Goal: Book appointment/travel/reservation

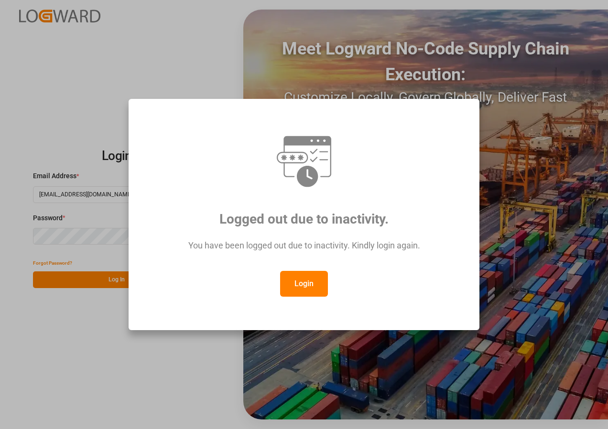
click at [299, 288] on button "Login" at bounding box center [304, 284] width 48 height 26
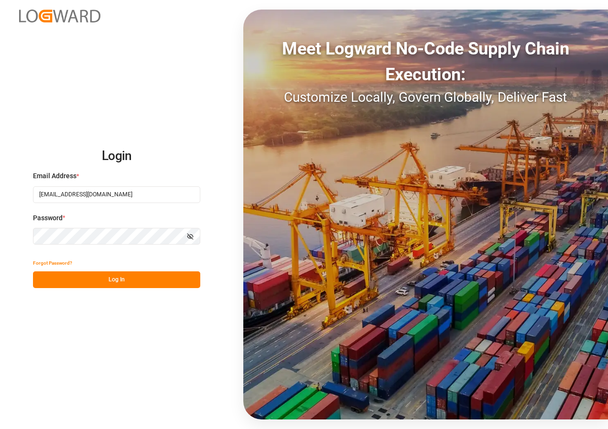
click at [123, 282] on button "Log In" at bounding box center [116, 279] width 167 height 17
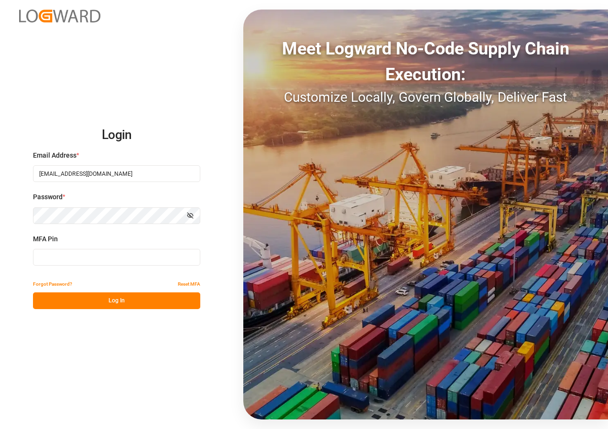
click at [74, 256] on input at bounding box center [116, 257] width 167 height 17
type input "551959"
click at [101, 299] on button "Log In" at bounding box center [116, 300] width 167 height 17
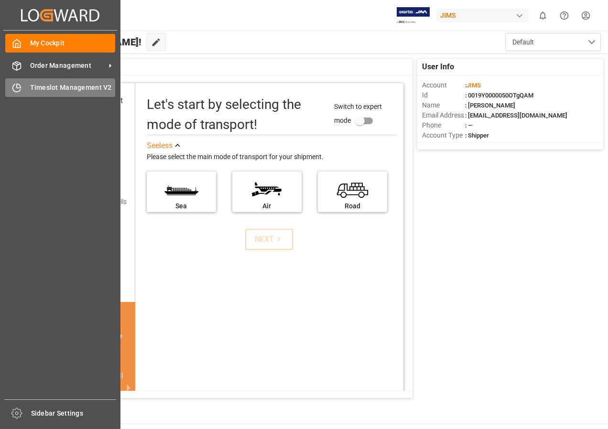
click at [54, 86] on span "Timeslot Management V2" at bounding box center [73, 88] width 86 height 10
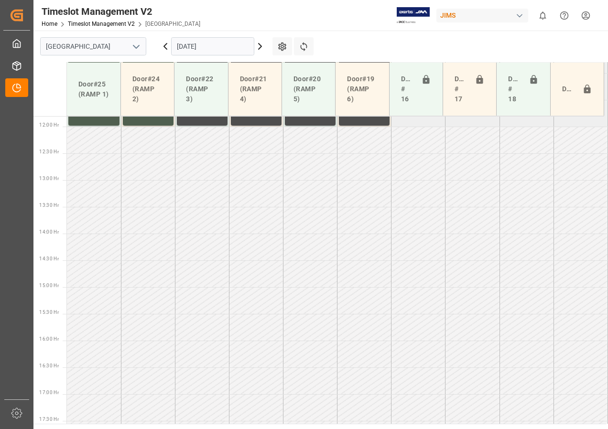
scroll to position [656, 0]
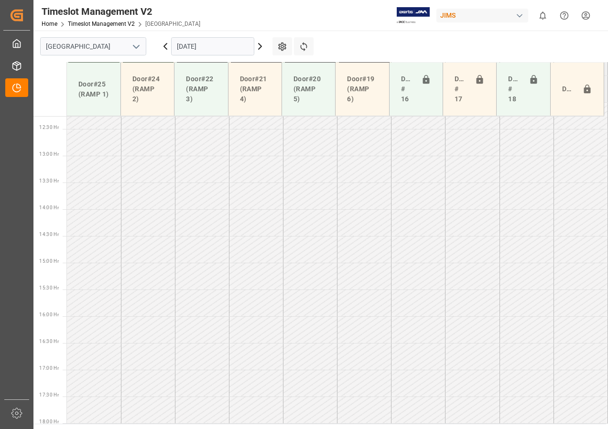
click at [238, 46] on input "[DATE]" at bounding box center [212, 46] width 83 height 18
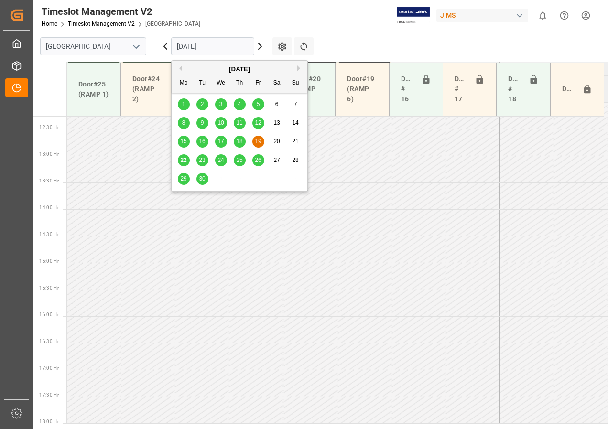
click at [203, 159] on span "23" at bounding box center [202, 160] width 6 height 7
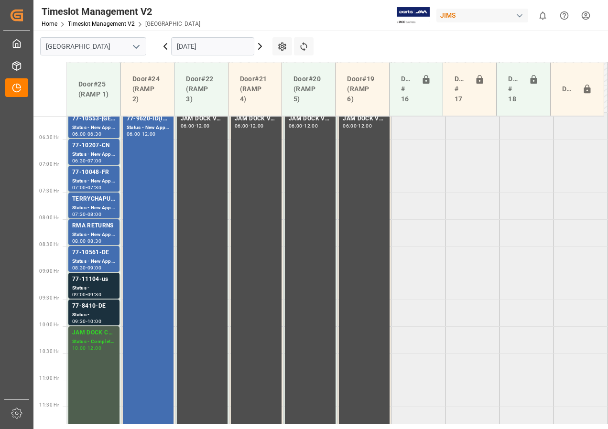
scroll to position [322, 0]
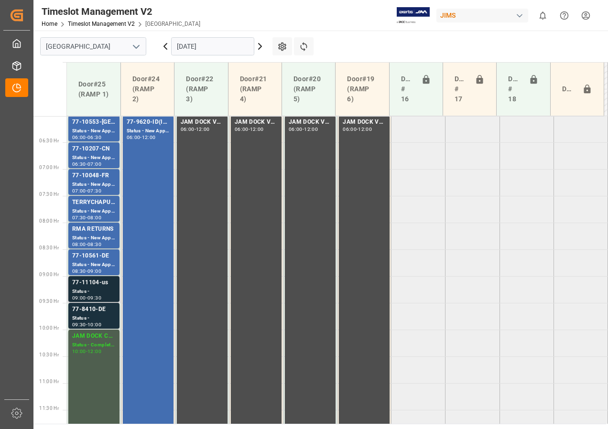
click at [88, 289] on div "Status -" at bounding box center [93, 292] width 43 height 8
click at [91, 312] on div "77-8410-DE" at bounding box center [93, 310] width 43 height 10
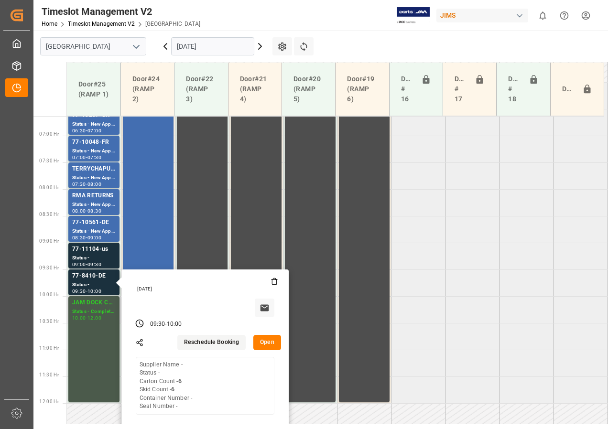
scroll to position [369, 0]
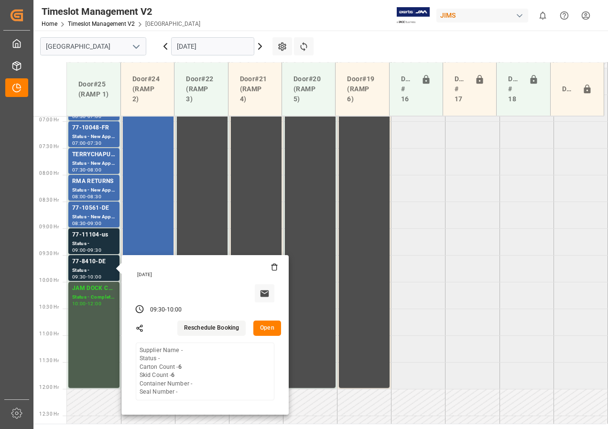
click at [206, 47] on input "[DATE]" at bounding box center [212, 46] width 83 height 18
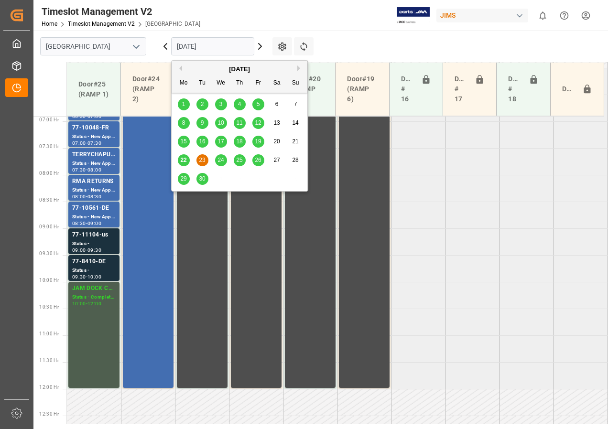
click at [219, 159] on span "24" at bounding box center [220, 160] width 6 height 7
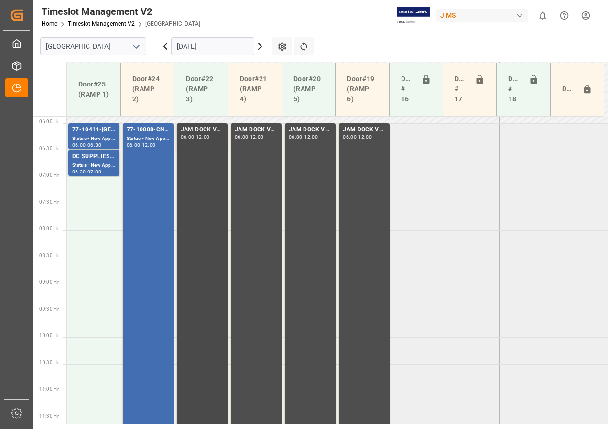
scroll to position [297, 0]
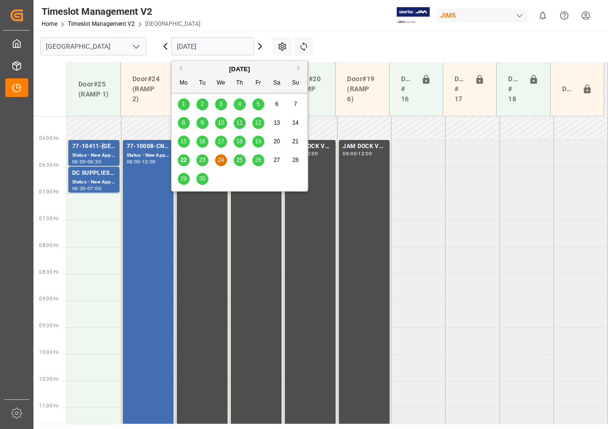
click at [217, 46] on input "[DATE]" at bounding box center [212, 46] width 83 height 18
click at [240, 157] on span "25" at bounding box center [239, 160] width 6 height 7
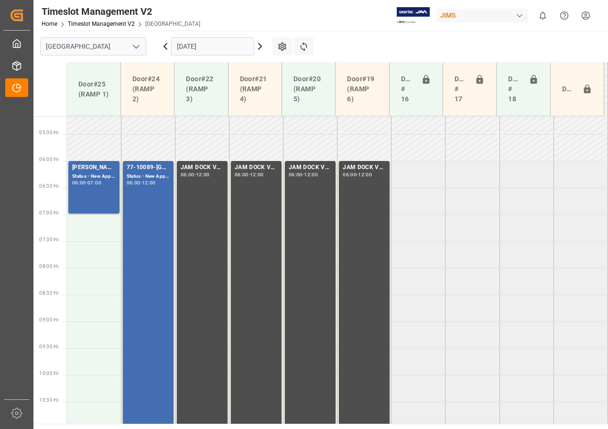
scroll to position [274, 0]
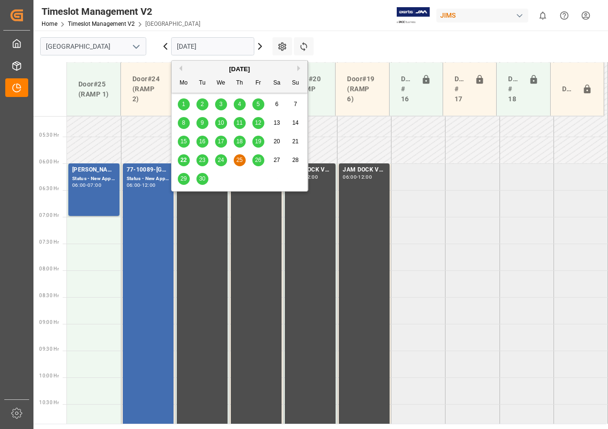
drag, startPoint x: 214, startPoint y: 41, endPoint x: 214, endPoint y: 46, distance: 5.3
click at [214, 44] on input "[DATE]" at bounding box center [212, 46] width 83 height 18
click at [259, 161] on span "26" at bounding box center [258, 160] width 6 height 7
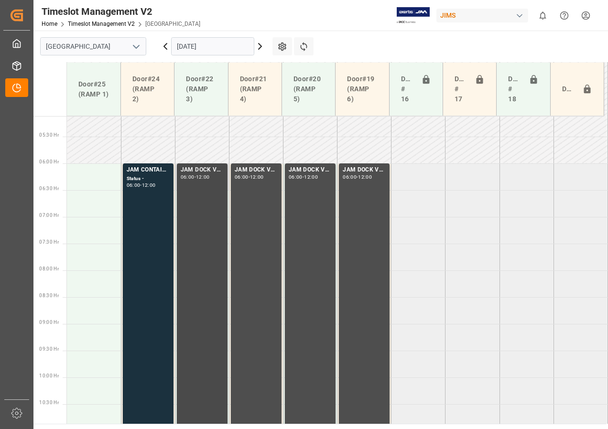
scroll to position [322, 0]
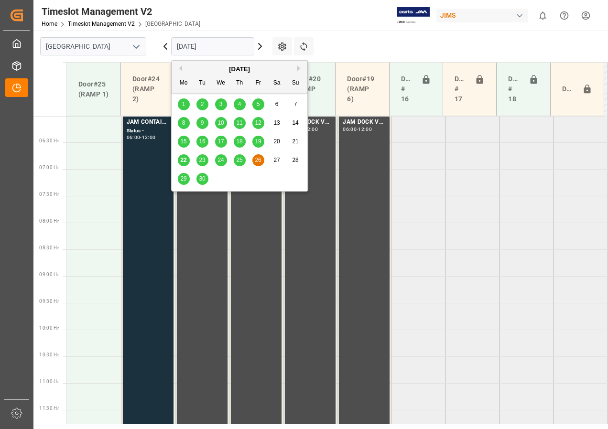
click at [185, 48] on input "[DATE]" at bounding box center [212, 46] width 83 height 18
click at [203, 160] on span "23" at bounding box center [202, 160] width 6 height 7
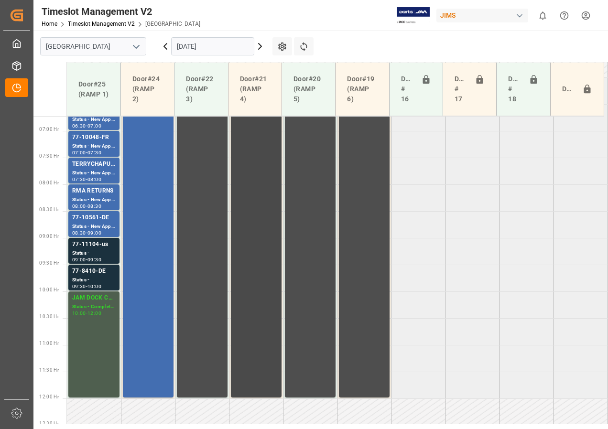
scroll to position [334, 0]
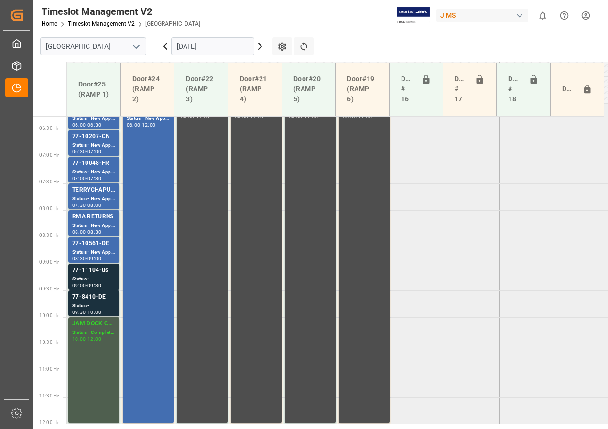
click at [194, 46] on input "[DATE]" at bounding box center [212, 46] width 83 height 18
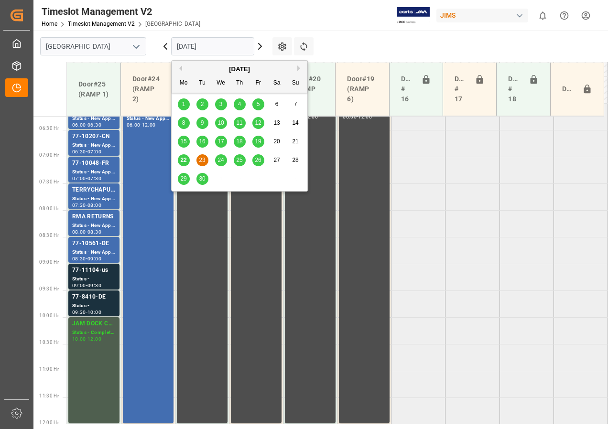
click at [216, 159] on div "24" at bounding box center [221, 160] width 12 height 11
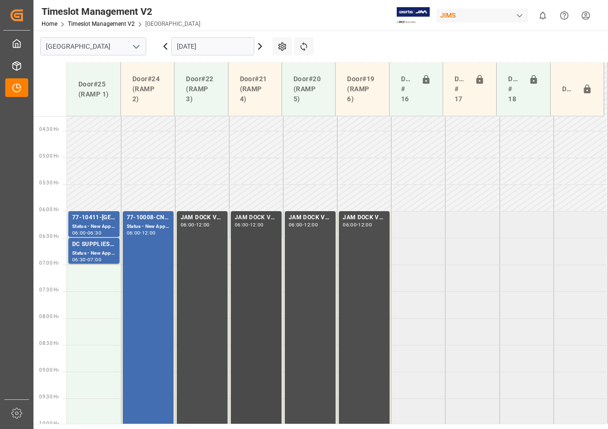
scroll to position [369, 0]
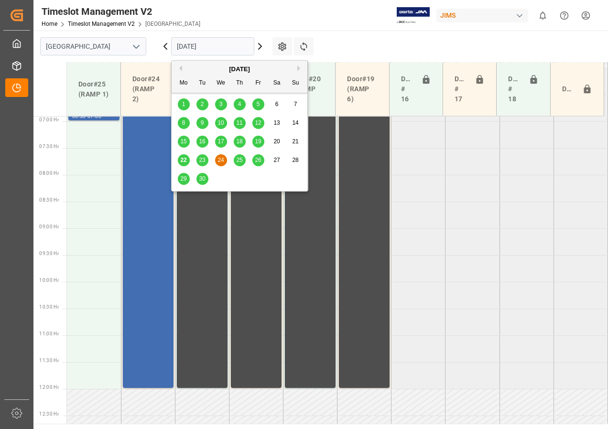
click at [200, 47] on input "[DATE]" at bounding box center [212, 46] width 83 height 18
click at [240, 161] on span "25" at bounding box center [239, 160] width 6 height 7
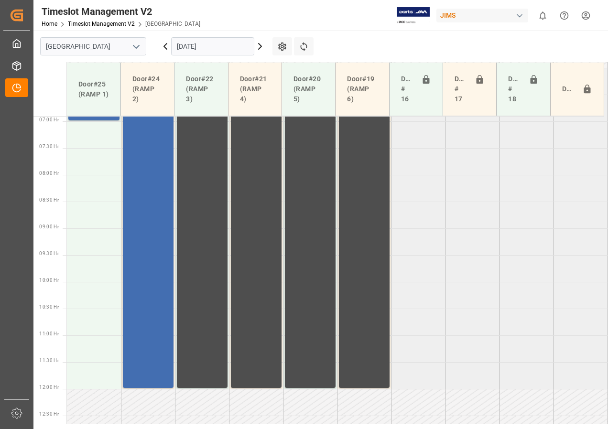
scroll to position [274, 0]
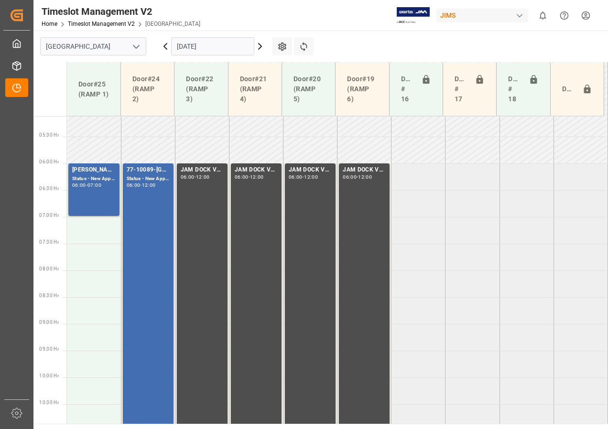
click at [192, 48] on input "[DATE]" at bounding box center [212, 46] width 83 height 18
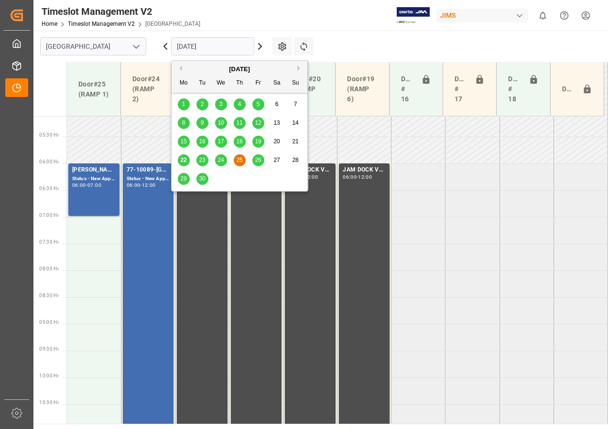
click at [258, 158] on span "26" at bounding box center [258, 160] width 6 height 7
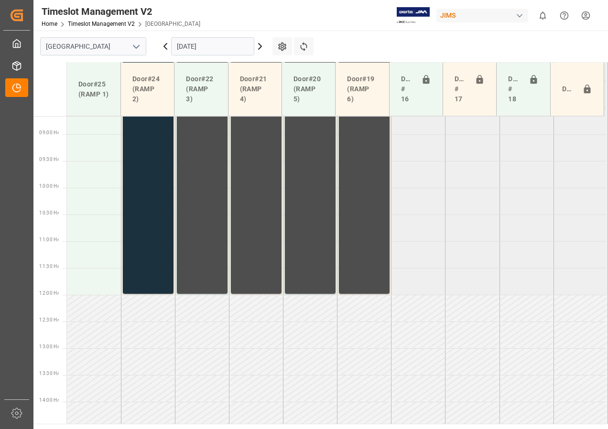
scroll to position [417, 0]
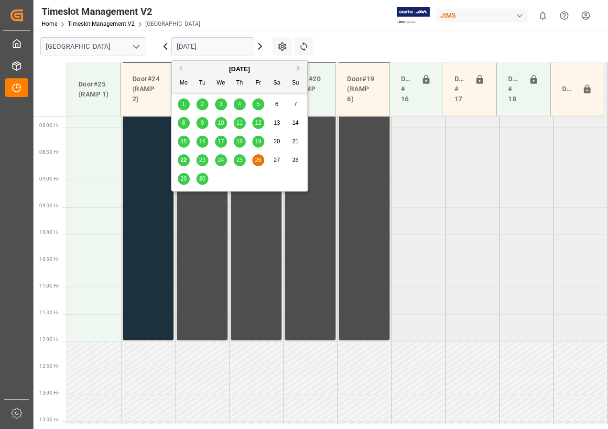
click at [177, 51] on input "[DATE]" at bounding box center [212, 46] width 83 height 18
click at [201, 160] on span "23" at bounding box center [202, 160] width 6 height 7
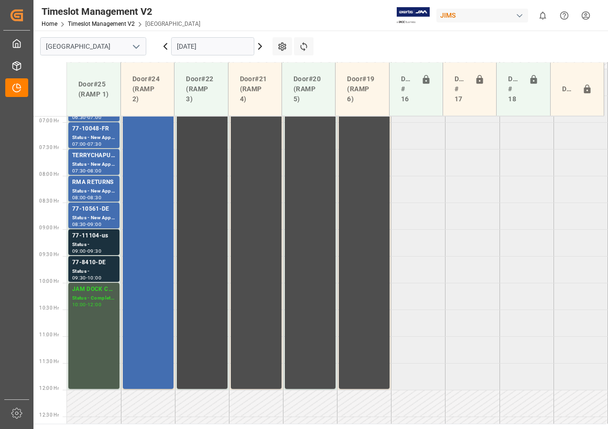
scroll to position [369, 0]
click at [258, 46] on icon at bounding box center [259, 46] width 11 height 11
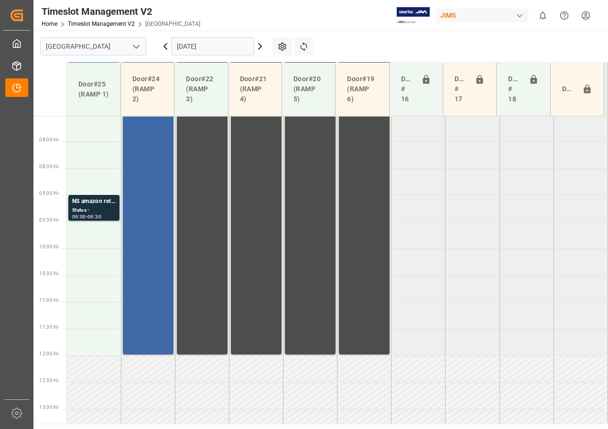
scroll to position [322, 0]
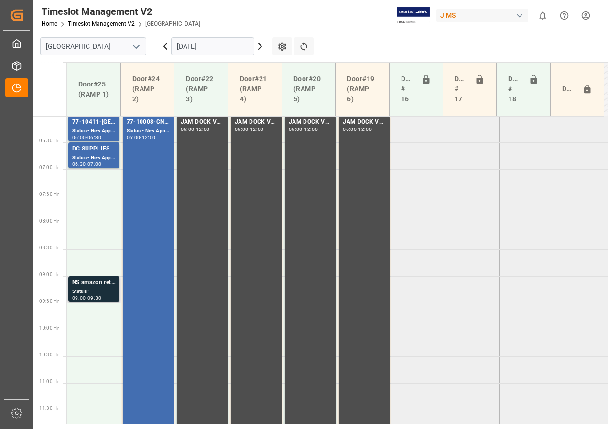
click at [94, 289] on div "Status -" at bounding box center [93, 292] width 43 height 8
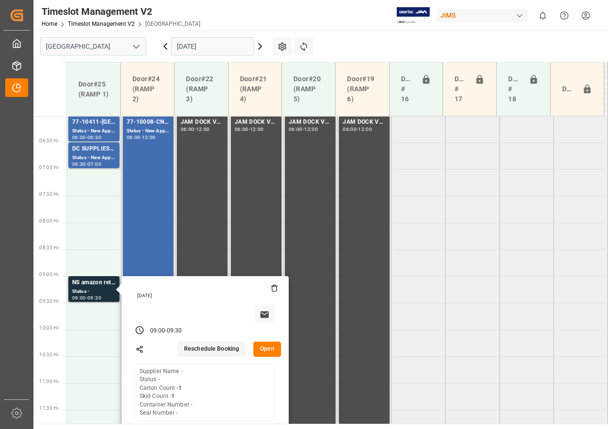
click at [267, 353] on button "Open" at bounding box center [267, 349] width 28 height 15
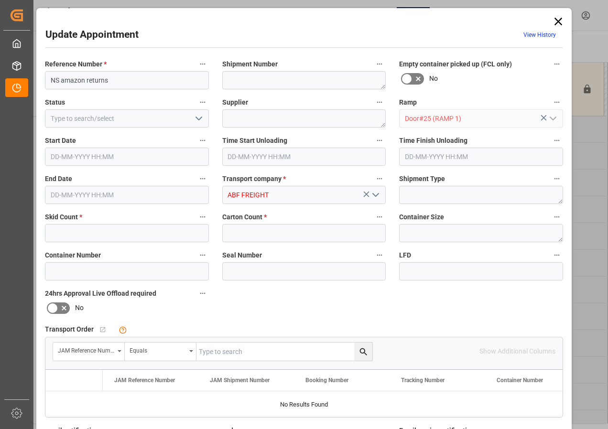
type input "1"
type input "[DATE] 09:00"
type input "[DATE] 09:30"
type input "[DATE] 17:22"
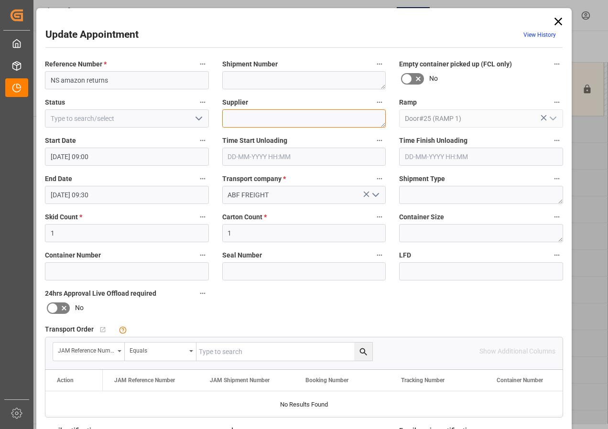
click at [246, 119] on textarea at bounding box center [304, 118] width 164 height 18
type textarea "AMAZON RMA"
click at [202, 119] on icon "open menu" at bounding box center [198, 118] width 11 height 11
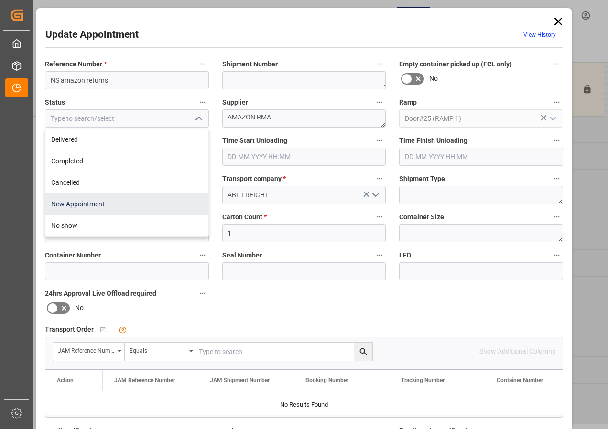
click at [93, 205] on div "New Appointment" at bounding box center [126, 205] width 163 height 22
type input "New Appointment"
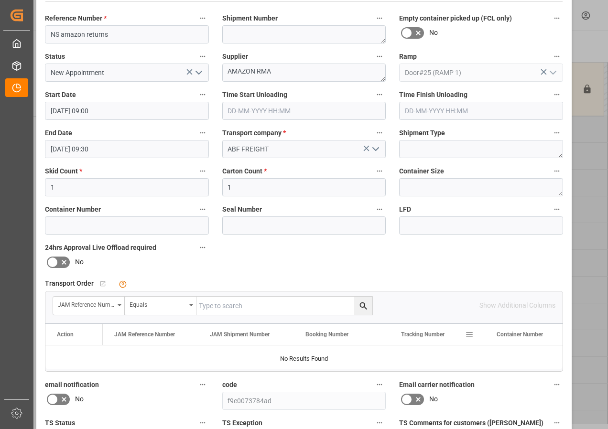
scroll to position [143, 0]
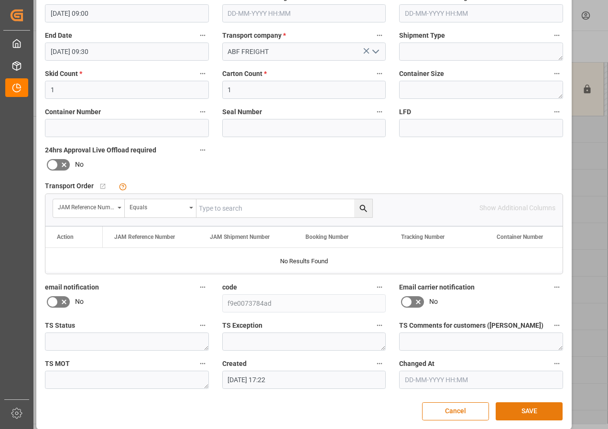
click at [526, 418] on button "SAVE" at bounding box center [528, 411] width 67 height 18
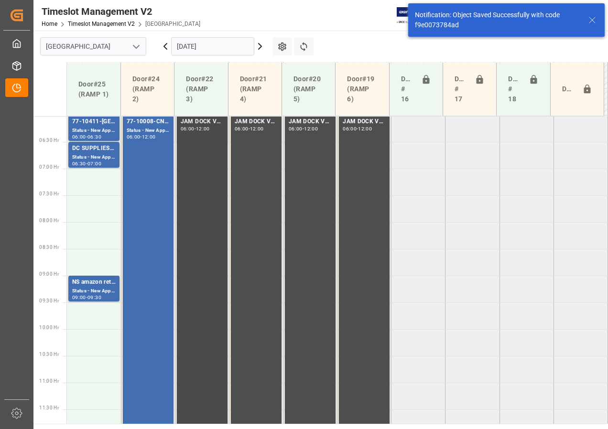
scroll to position [299, 0]
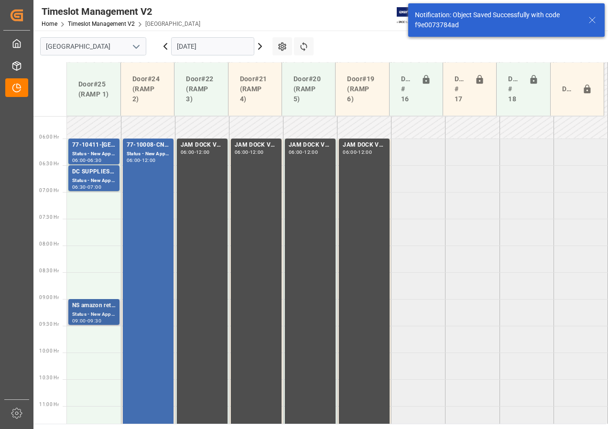
click at [91, 318] on div "Status - New Appointment" at bounding box center [93, 315] width 43 height 8
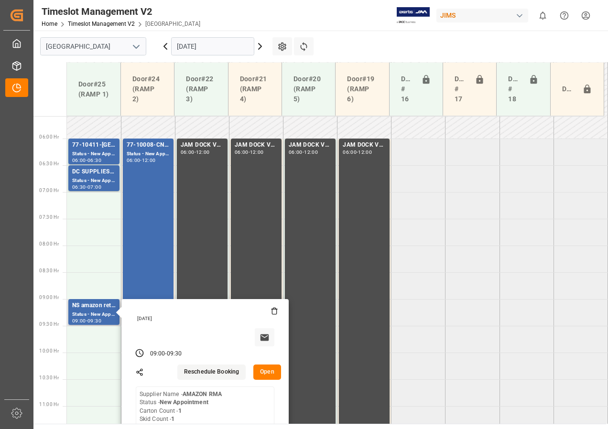
click at [269, 371] on button "Open" at bounding box center [267, 372] width 28 height 15
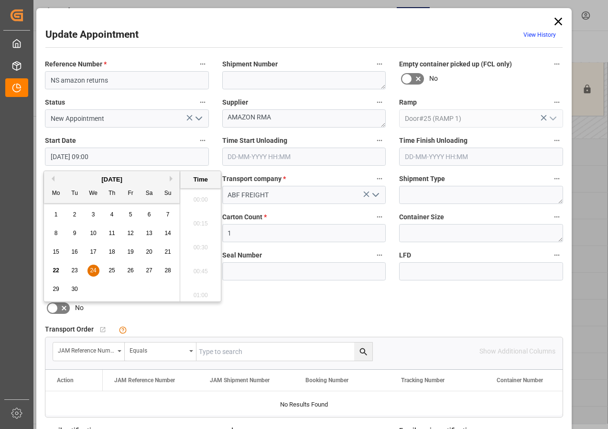
click at [72, 158] on input "[DATE] 09:00" at bounding box center [127, 157] width 164 height 18
click at [91, 268] on span "24" at bounding box center [93, 270] width 6 height 7
click at [198, 198] on li "07:00" at bounding box center [200, 197] width 41 height 24
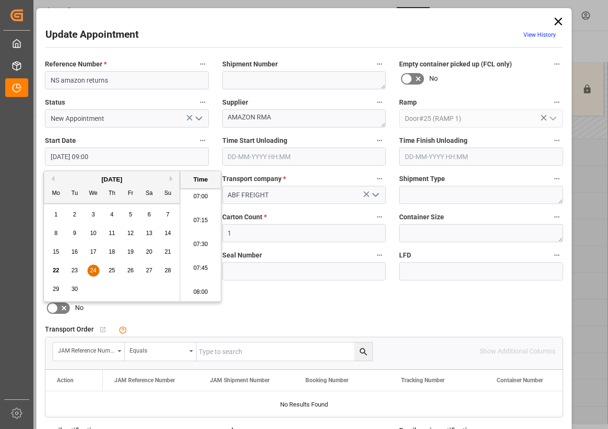
type input "[DATE] 07:00"
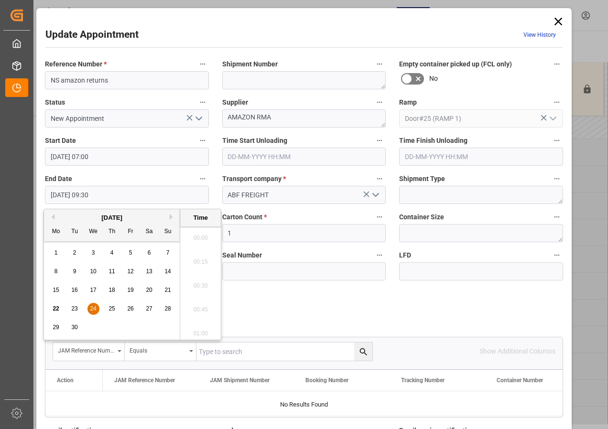
click at [74, 195] on input "[DATE] 09:30" at bounding box center [127, 195] width 164 height 18
click at [92, 307] on span "24" at bounding box center [93, 308] width 6 height 7
click at [196, 234] on li "07:30" at bounding box center [200, 235] width 41 height 24
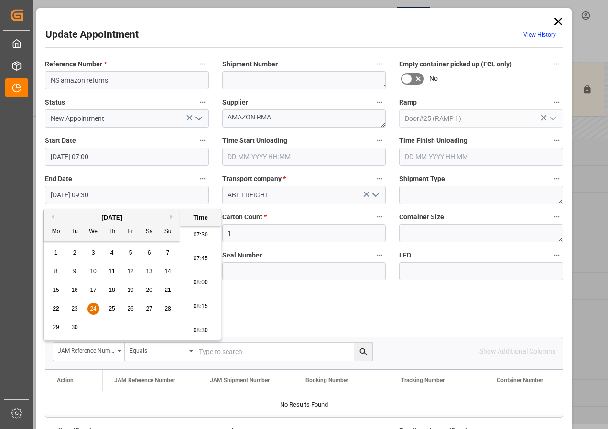
type input "[DATE] 07:30"
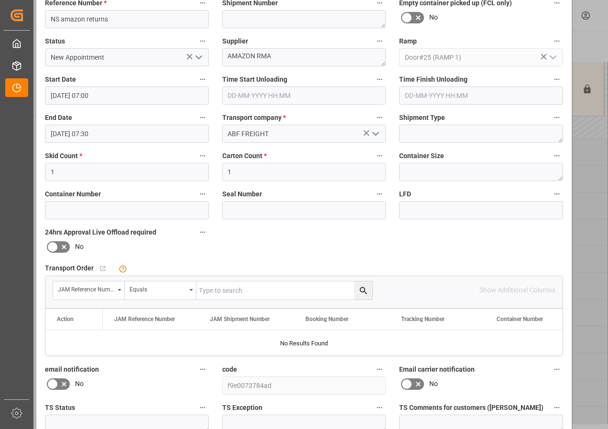
scroll to position [152, 0]
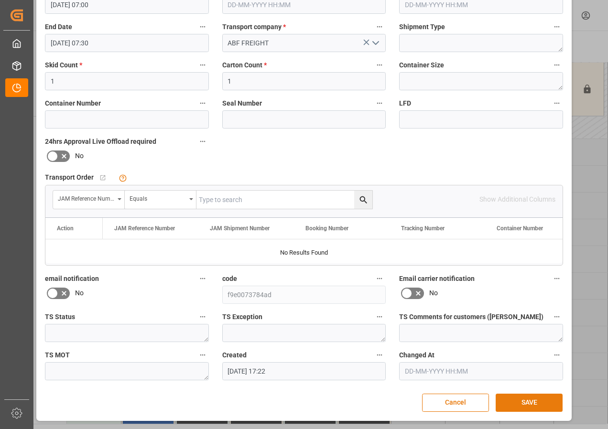
click at [525, 405] on button "SAVE" at bounding box center [528, 403] width 67 height 18
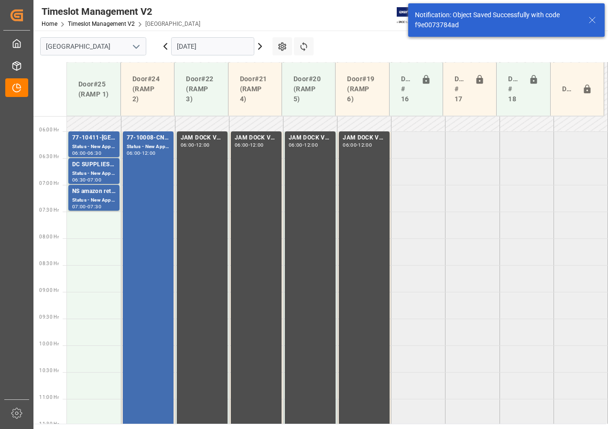
scroll to position [335, 0]
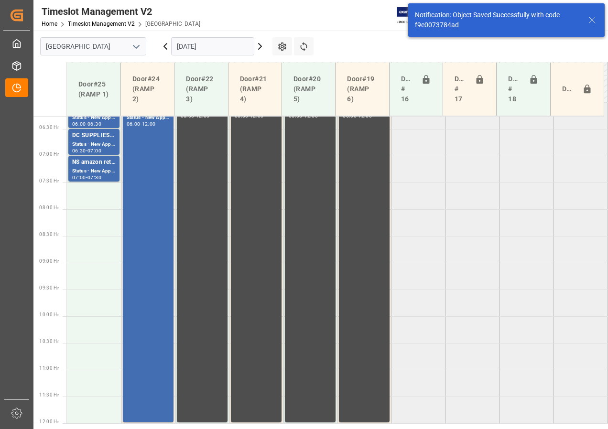
click at [262, 45] on icon at bounding box center [259, 46] width 11 height 11
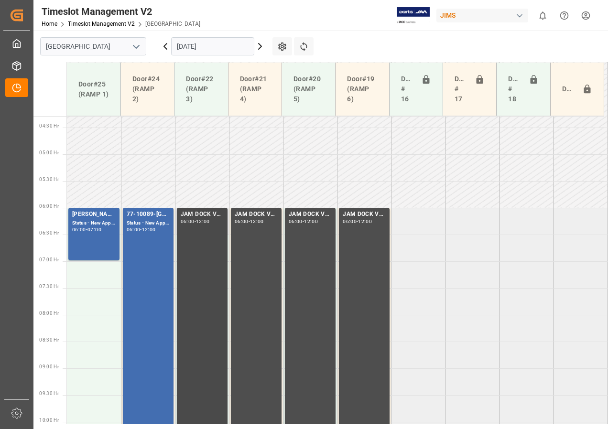
scroll to position [178, 0]
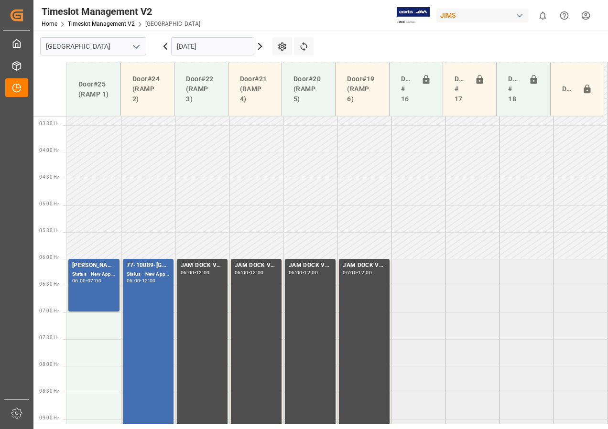
click at [182, 45] on input "[DATE]" at bounding box center [212, 46] width 83 height 18
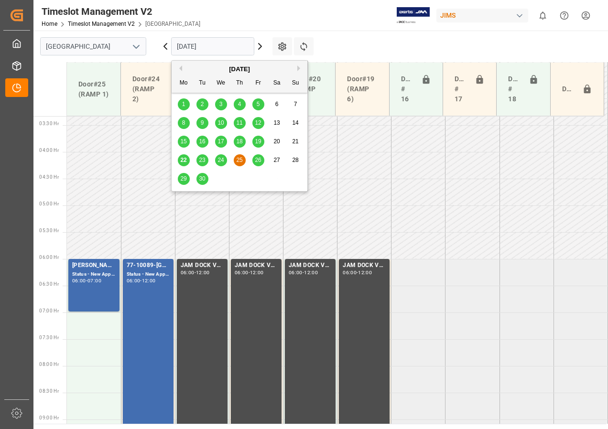
click at [179, 67] on button "Previous Month" at bounding box center [179, 68] width 6 height 6
click at [299, 64] on div "[DATE] Mo Tu We Th Fr Sa Su" at bounding box center [240, 77] width 136 height 32
click at [296, 69] on div "[DATE]" at bounding box center [240, 70] width 136 height 10
click at [298, 68] on button "Next Month" at bounding box center [300, 68] width 6 height 6
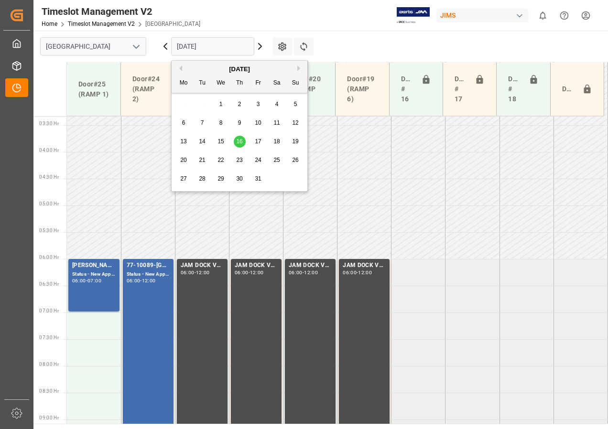
click at [298, 68] on button "Next Month" at bounding box center [300, 68] width 6 height 6
click at [164, 47] on icon at bounding box center [165, 46] width 3 height 6
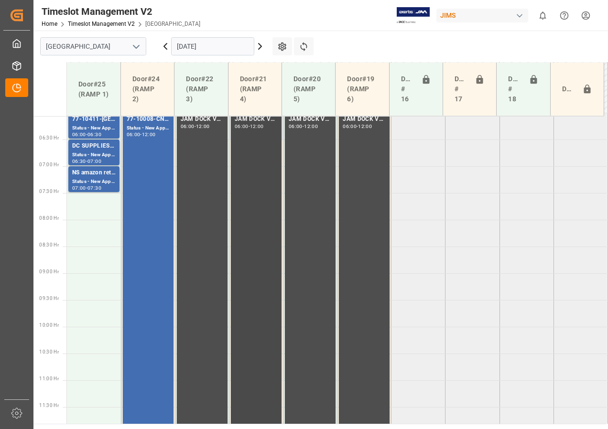
scroll to position [375, 0]
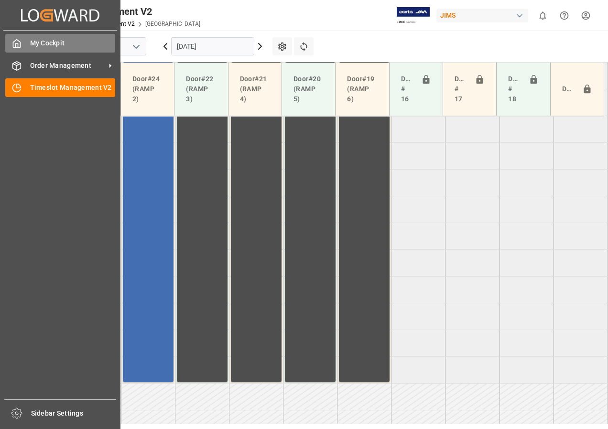
click at [45, 45] on span "My Cockpit" at bounding box center [73, 43] width 86 height 10
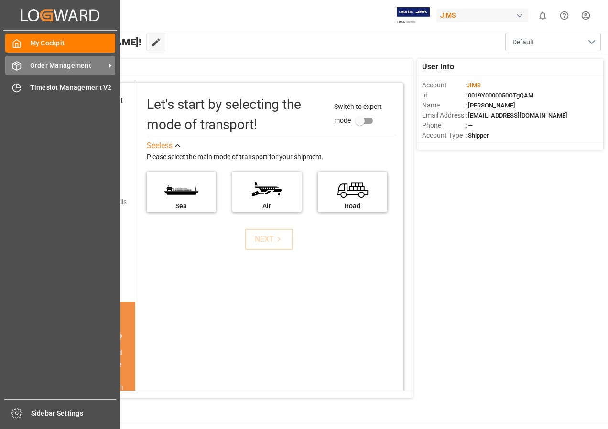
click at [50, 65] on span "Order Management" at bounding box center [67, 66] width 75 height 10
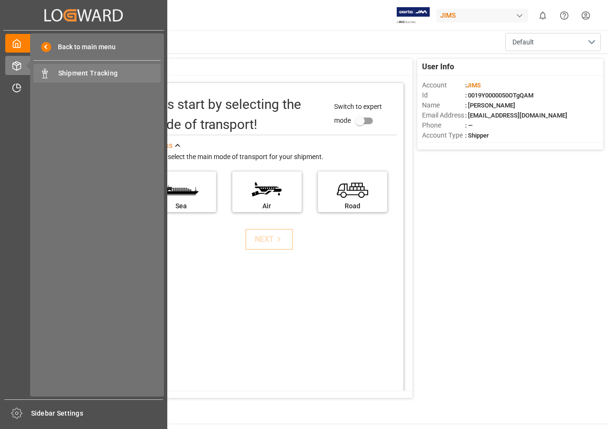
click at [85, 75] on span "Shipment Tracking" at bounding box center [109, 73] width 103 height 10
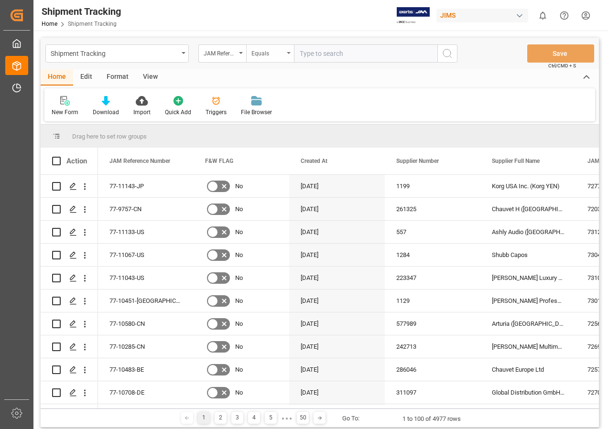
click at [285, 53] on div "Equals" at bounding box center [270, 53] width 48 height 18
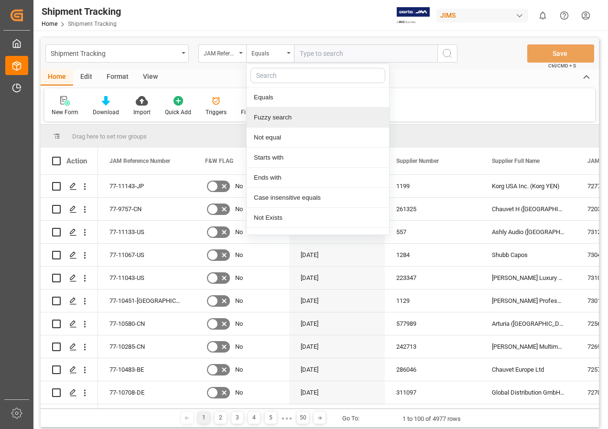
click at [276, 119] on div "Fuzzy search" at bounding box center [318, 118] width 142 height 20
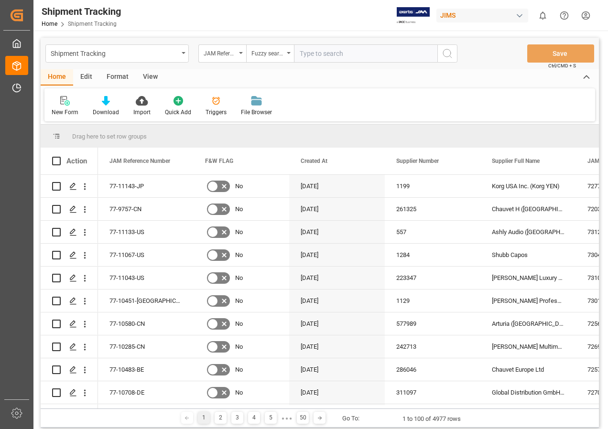
click at [306, 51] on input "text" at bounding box center [365, 53] width 143 height 18
type input "77-11042-us"
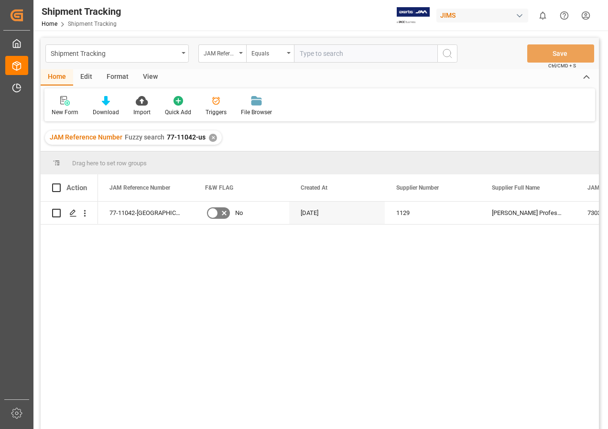
click at [167, 298] on div "77-11042-US No [DATE] 1129 [PERSON_NAME] Professional, Inc. 73032 bcf55bef2562" at bounding box center [348, 319] width 501 height 234
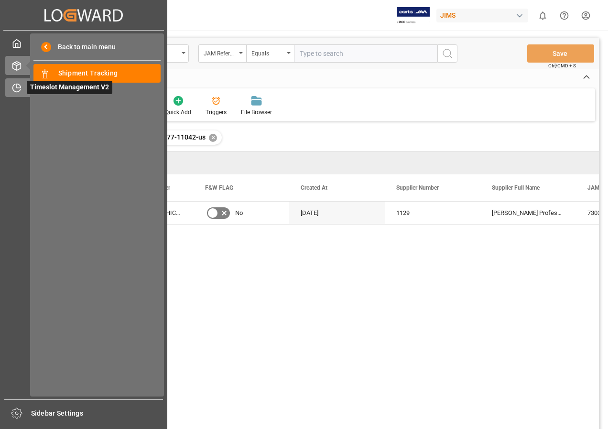
click at [54, 86] on span "Timeslot Management V2" at bounding box center [70, 87] width 86 height 13
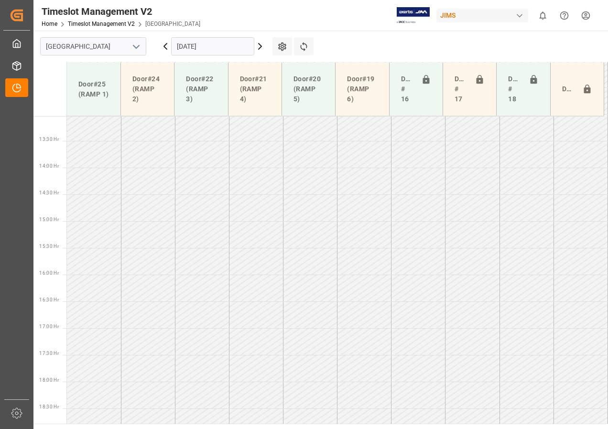
scroll to position [710, 0]
click at [217, 47] on input "[DATE]" at bounding box center [212, 46] width 83 height 18
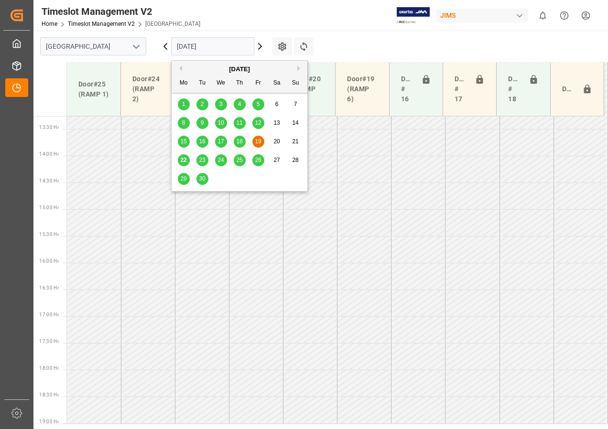
click at [180, 158] on div "22" at bounding box center [184, 160] width 12 height 11
click at [193, 51] on input "[DATE]" at bounding box center [212, 46] width 83 height 18
click at [203, 161] on span "23" at bounding box center [202, 160] width 6 height 7
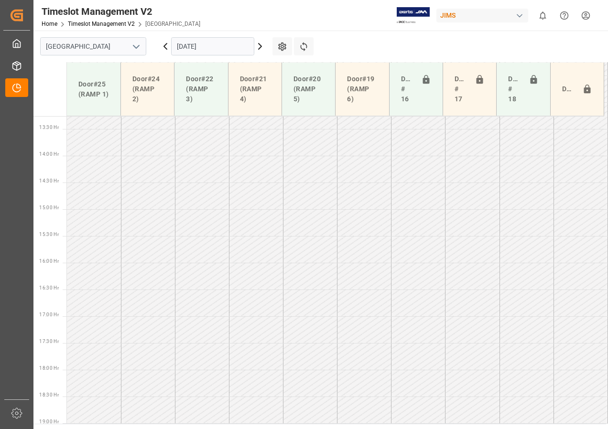
click at [192, 46] on input "[DATE]" at bounding box center [212, 46] width 83 height 18
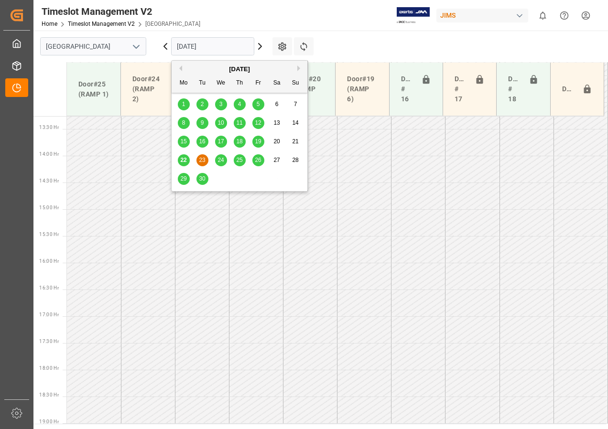
click at [221, 162] on span "24" at bounding box center [220, 160] width 6 height 7
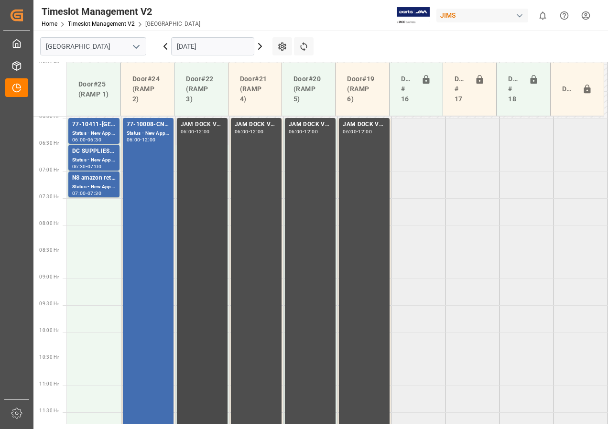
scroll to position [266, 0]
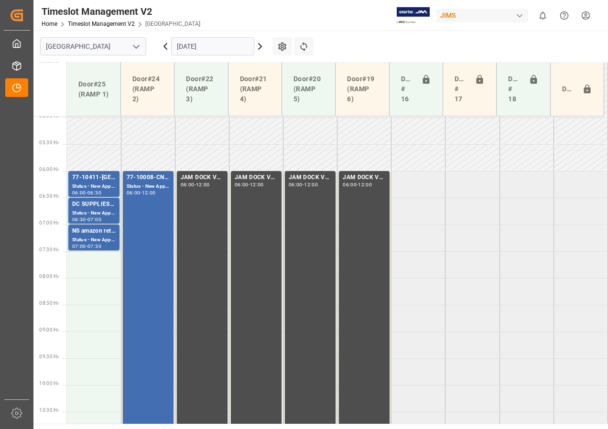
click at [194, 49] on input "[DATE]" at bounding box center [212, 46] width 83 height 18
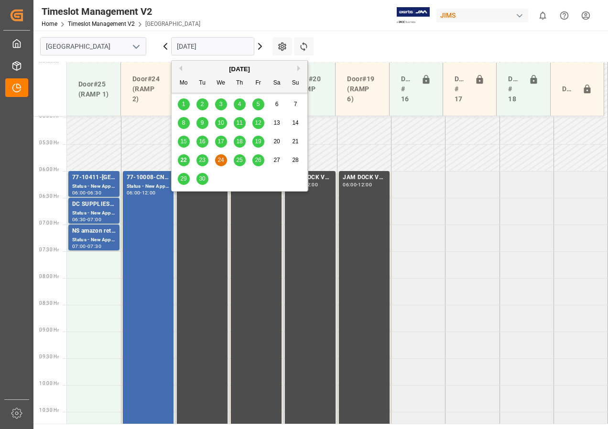
click at [242, 162] on span "25" at bounding box center [239, 160] width 6 height 7
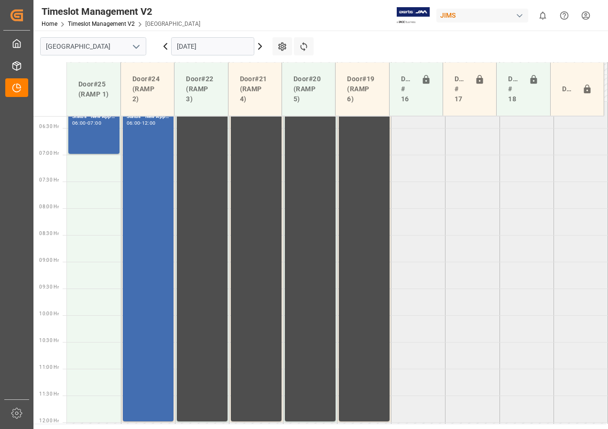
scroll to position [303, 0]
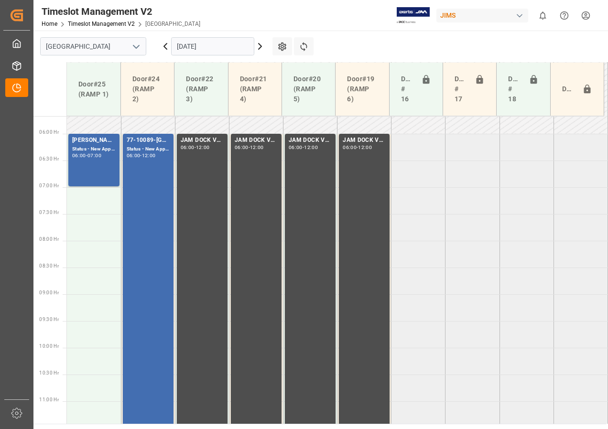
click at [211, 47] on input "[DATE]" at bounding box center [212, 46] width 83 height 18
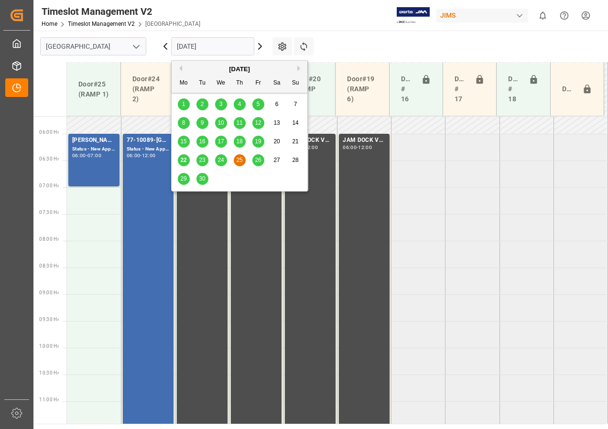
click at [258, 158] on span "26" at bounding box center [258, 160] width 6 height 7
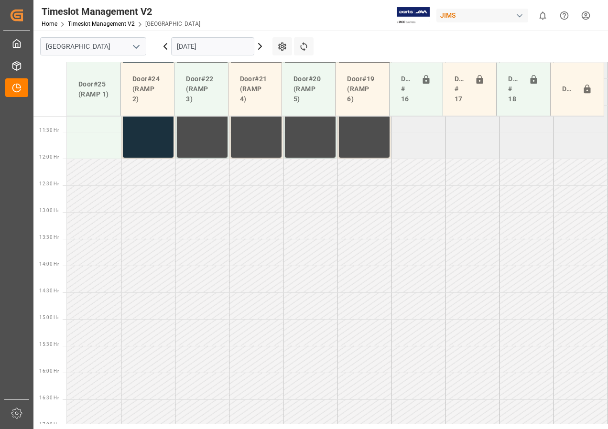
scroll to position [710, 0]
